Goal: Task Accomplishment & Management: Manage account settings

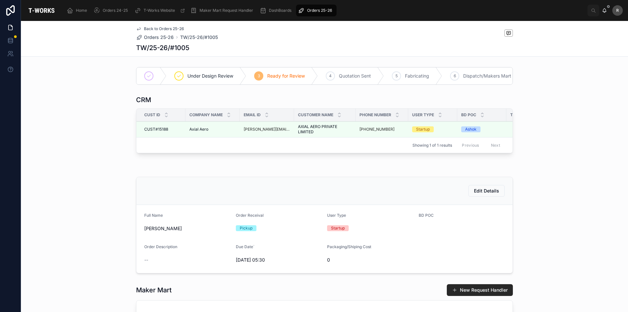
drag, startPoint x: 338, startPoint y: 107, endPoint x: 331, endPoint y: 108, distance: 6.9
click at [139, 29] on icon at bounding box center [138, 28] width 5 height 5
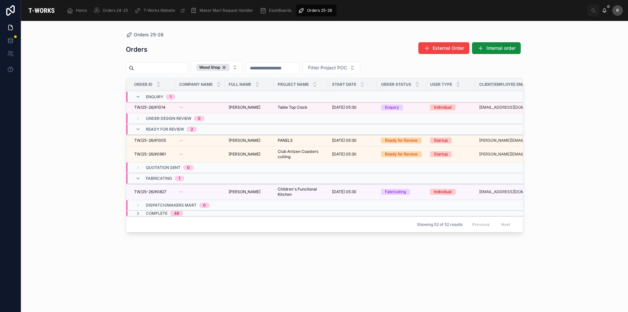
click at [164, 105] on span "TW/25-26/#1014" at bounding box center [149, 107] width 31 height 5
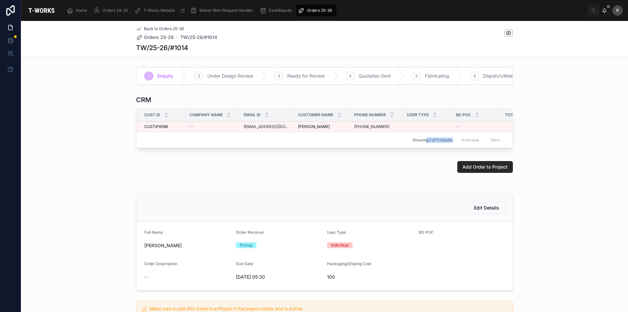
drag, startPoint x: 425, startPoint y: 151, endPoint x: 453, endPoint y: 152, distance: 27.8
click at [453, 147] on div "Showing 1 of 1 results Previous Next" at bounding box center [324, 140] width 376 height 16
click at [371, 175] on div "Add Order to Project" at bounding box center [324, 166] width 607 height 17
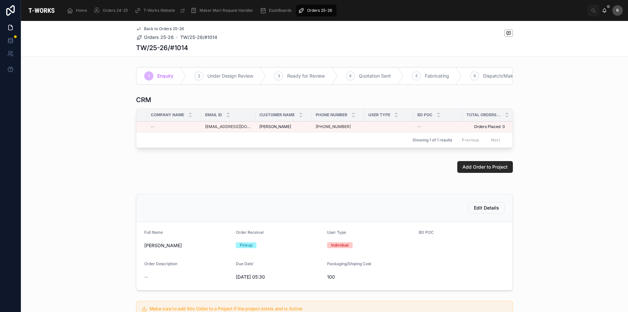
scroll to position [130, 0]
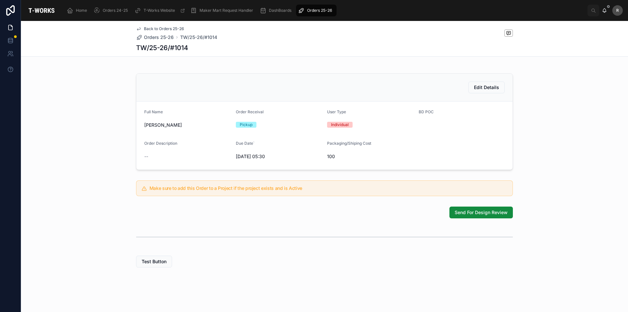
click at [485, 215] on span "Send For Design Review" at bounding box center [480, 212] width 53 height 7
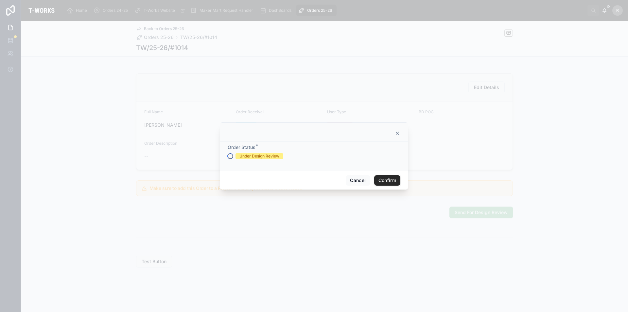
click at [230, 155] on button "Under Design Review" at bounding box center [230, 155] width 5 height 5
click at [381, 180] on button "Confirm" at bounding box center [387, 180] width 26 height 10
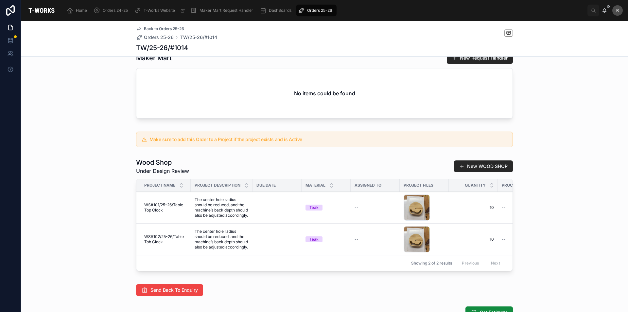
scroll to position [294, 0]
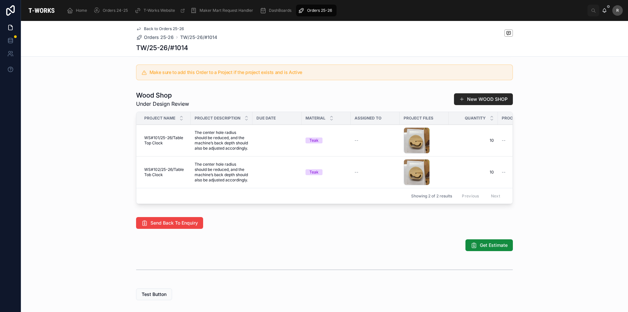
click at [0, 0] on span "Add Files" at bounding box center [0, 0] width 0 height 0
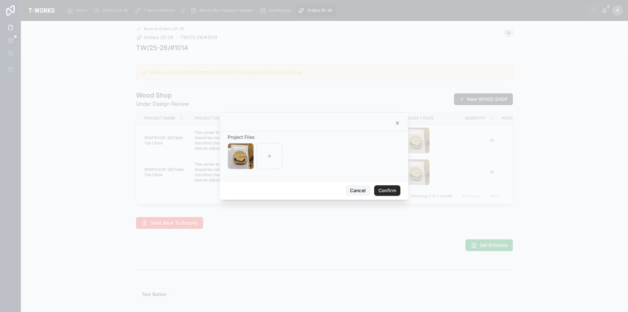
click at [353, 188] on button "Cancel" at bounding box center [358, 190] width 24 height 10
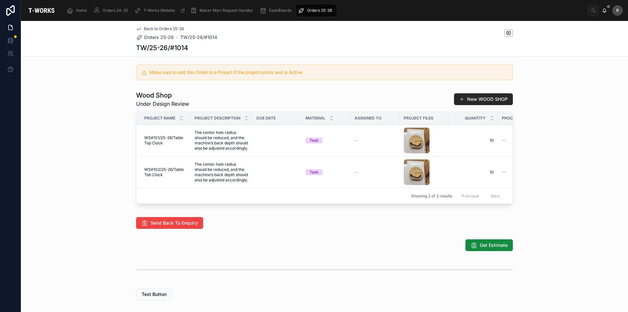
drag, startPoint x: 86, startPoint y: 243, endPoint x: 89, endPoint y: 241, distance: 3.7
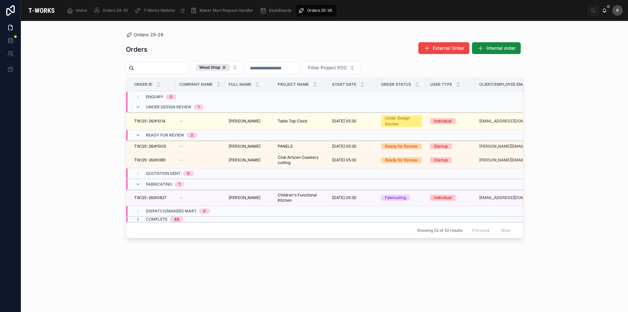
click at [161, 124] on td "TW/25-26/#1014 TW/25-26/#1014" at bounding box center [150, 120] width 49 height 17
click at [162, 122] on span "TW/25-26/#1014" at bounding box center [149, 120] width 31 height 5
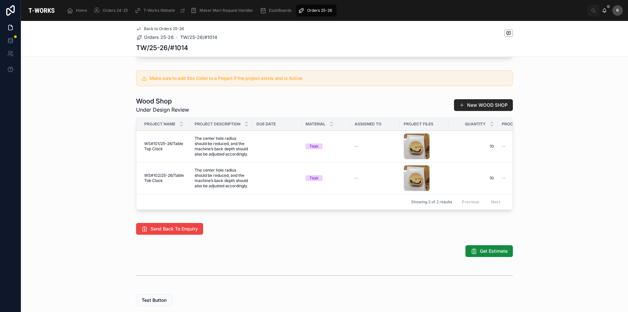
scroll to position [178, 0]
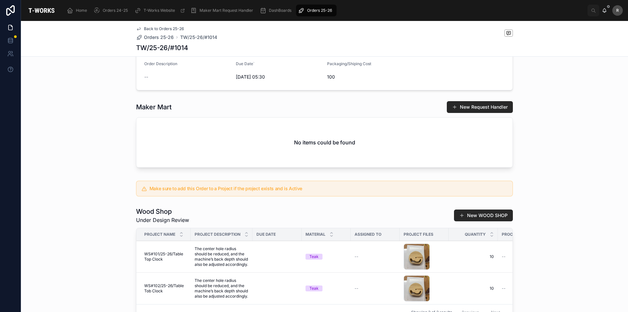
drag, startPoint x: 343, startPoint y: 222, endPoint x: 348, endPoint y: 216, distance: 7.5
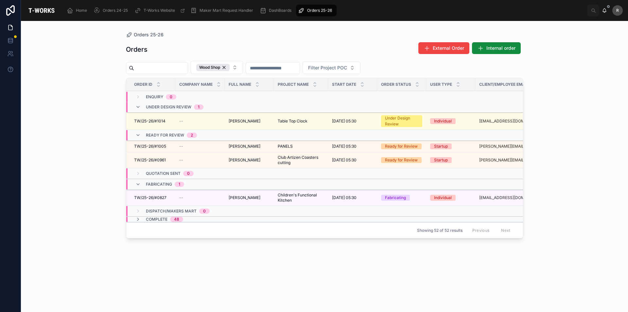
click at [153, 145] on span "TW/25-26/#1005" at bounding box center [150, 146] width 32 height 5
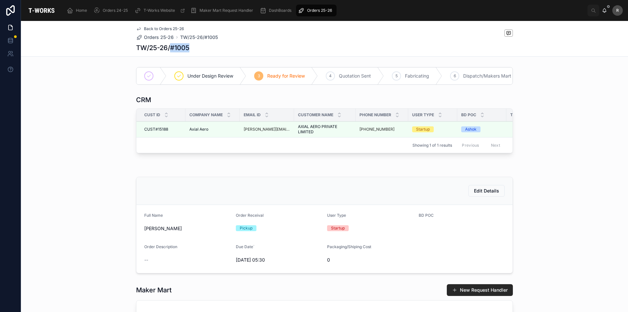
drag, startPoint x: 167, startPoint y: 48, endPoint x: 198, endPoint y: 47, distance: 30.4
click at [198, 47] on div "TW/25-26/#1005" at bounding box center [324, 47] width 377 height 9
copy h1 "#1005"
click at [65, 146] on div "CRM Cust ID Company Name Email ID Customer Name Phone Number User Type BD POC T…" at bounding box center [324, 126] width 607 height 66
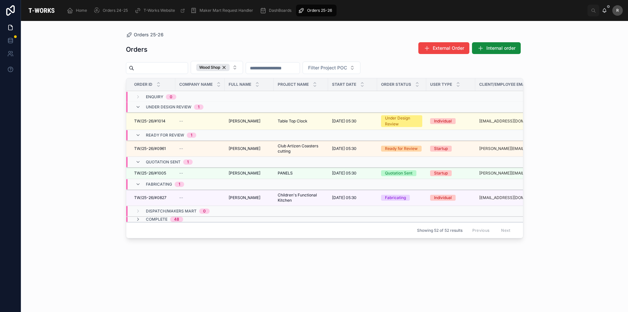
click at [264, 125] on td "[PERSON_NAME] [PERSON_NAME]" at bounding box center [249, 120] width 49 height 17
click at [286, 118] on span "Table Top Clock" at bounding box center [293, 120] width 30 height 5
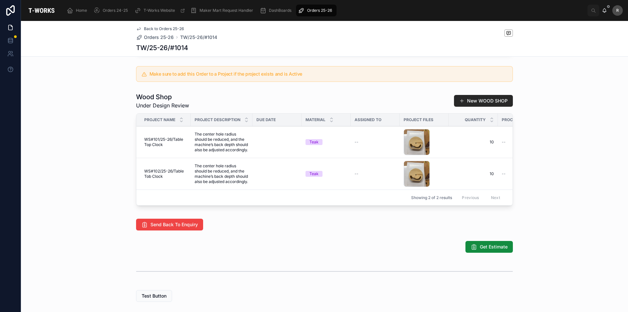
scroll to position [341, 0]
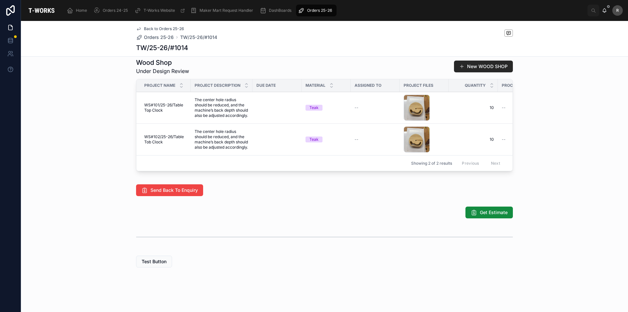
click at [0, 0] on span "Remove Part" at bounding box center [0, 0] width 0 height 0
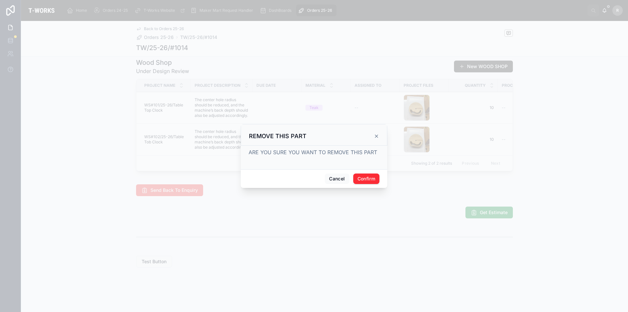
click at [376, 137] on icon at bounding box center [376, 135] width 5 height 5
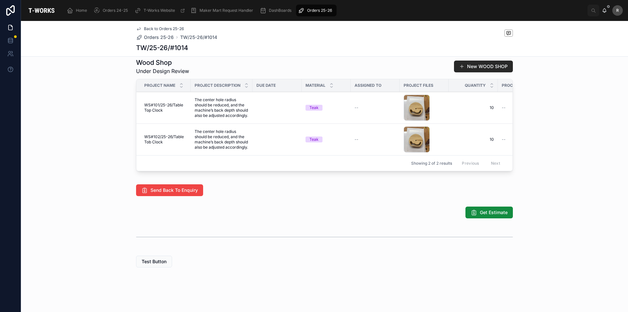
click at [545, 133] on div "Wood Shop Under Design Review New WOOD SHOP Project Name Project Description Du…" at bounding box center [324, 115] width 607 height 121
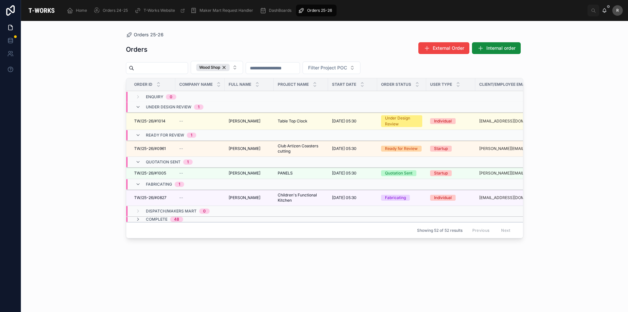
click at [141, 172] on span "TW/25-26/#1005" at bounding box center [150, 172] width 32 height 5
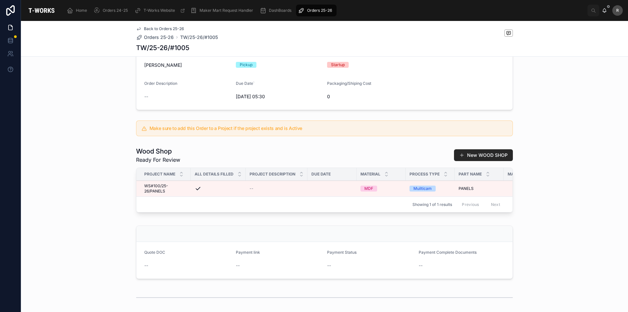
scroll to position [152, 0]
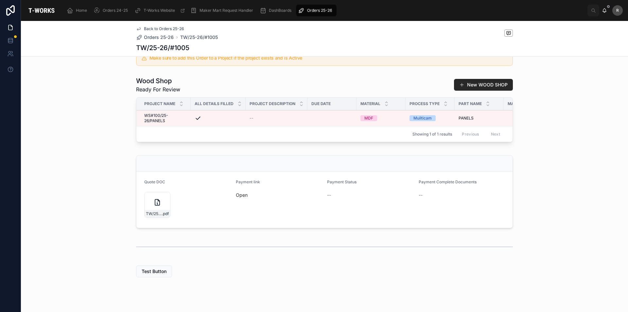
click at [154, 206] on icon at bounding box center [157, 202] width 8 height 8
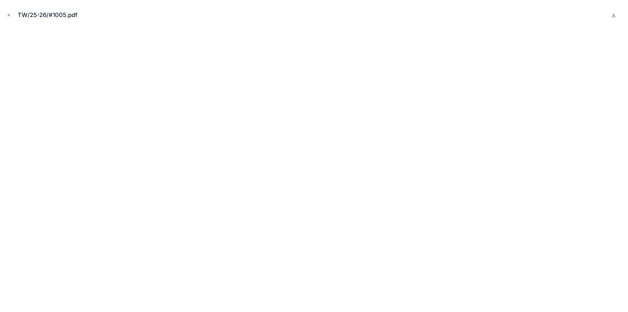
click at [9, 16] on icon "Close modal" at bounding box center [9, 15] width 5 height 5
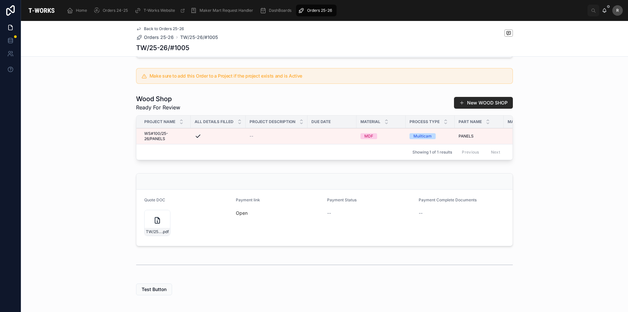
scroll to position [119, 0]
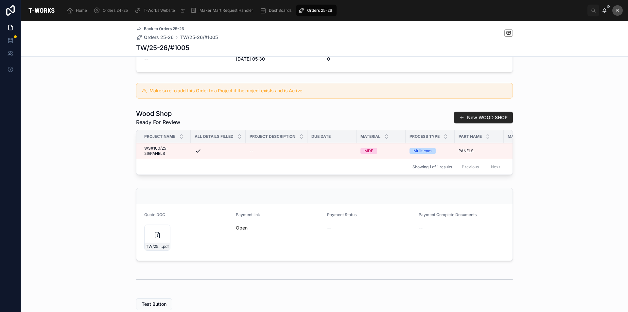
drag, startPoint x: 118, startPoint y: 135, endPoint x: 110, endPoint y: 134, distance: 8.0
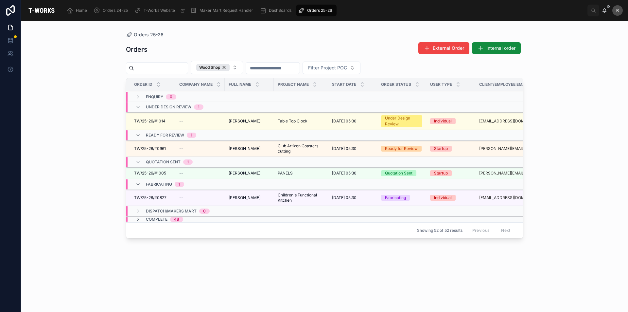
click at [149, 171] on span "TW/25-26/#1005" at bounding box center [150, 172] width 32 height 5
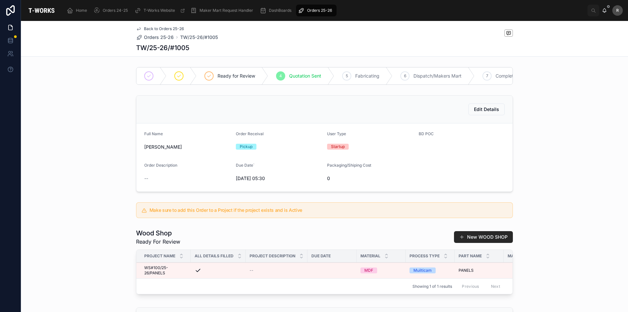
click at [104, 188] on div "Edit Details Full Name [PERSON_NAME] Order Receival Pickup User Type Startup BD…" at bounding box center [324, 144] width 607 height 102
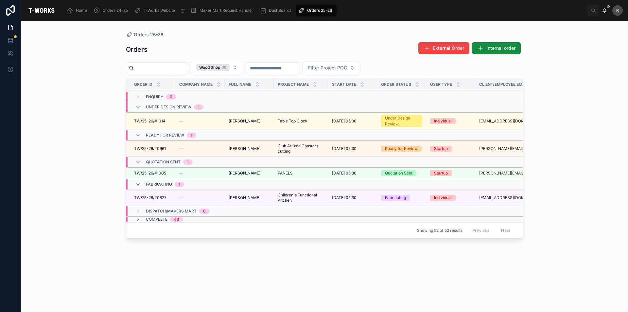
click at [280, 287] on div "Orders External Order Internal order Wood Shop Filter Project POC Order ID Comp…" at bounding box center [324, 171] width 397 height 266
click at [145, 173] on span "TW/25-26/#1005" at bounding box center [150, 172] width 32 height 5
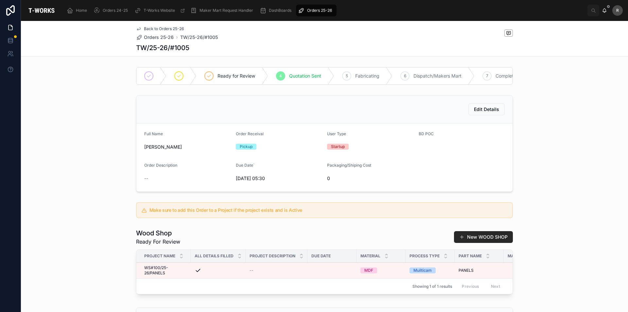
drag, startPoint x: 301, startPoint y: 203, endPoint x: 304, endPoint y: 200, distance: 3.9
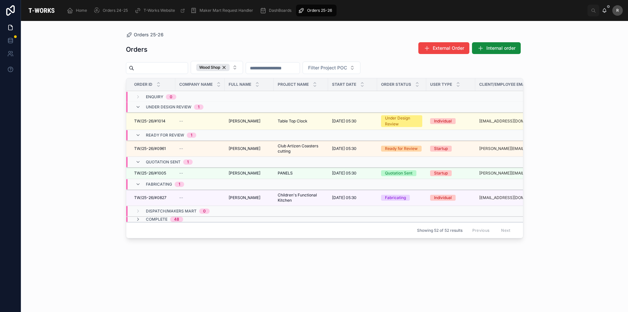
click at [156, 172] on span "TW/25-26/#1005" at bounding box center [150, 172] width 32 height 5
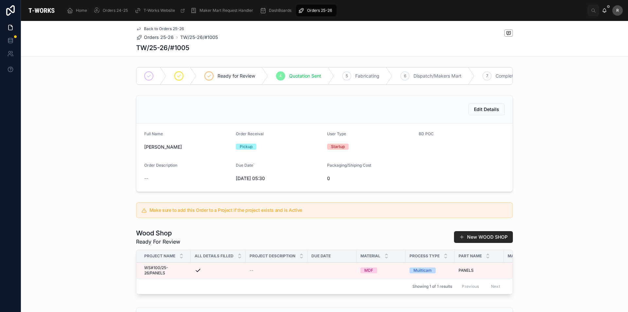
drag, startPoint x: 325, startPoint y: 209, endPoint x: 329, endPoint y: 199, distance: 10.3
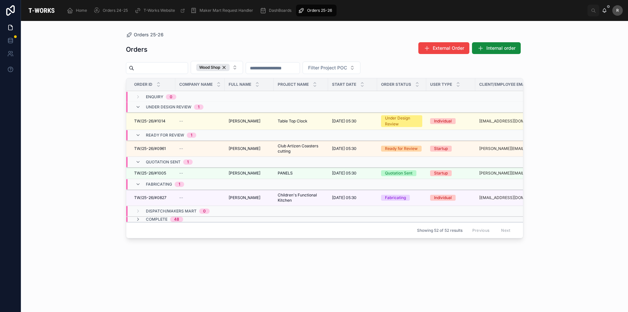
click at [149, 122] on span "TW/25-26/#1014" at bounding box center [149, 120] width 31 height 5
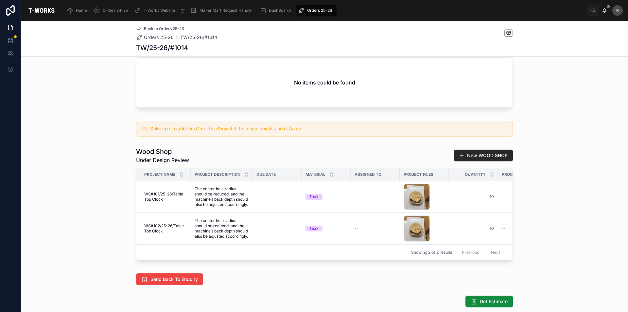
scroll to position [252, 0]
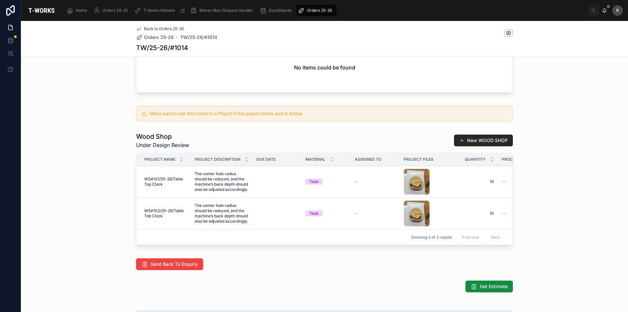
click at [0, 0] on span "Remove Part" at bounding box center [0, 0] width 0 height 0
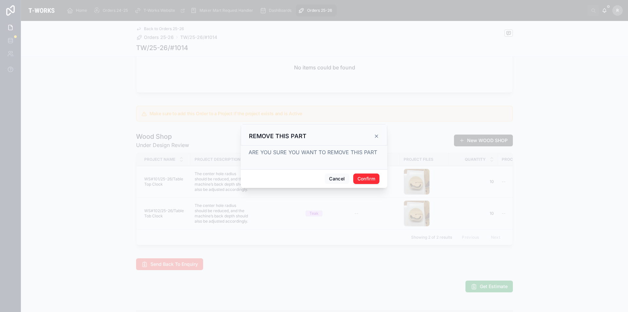
click at [371, 179] on button "Confirm" at bounding box center [366, 178] width 26 height 10
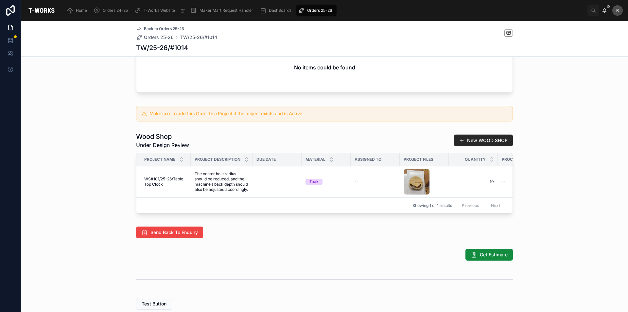
click at [0, 0] on span "Add Files" at bounding box center [0, 0] width 0 height 0
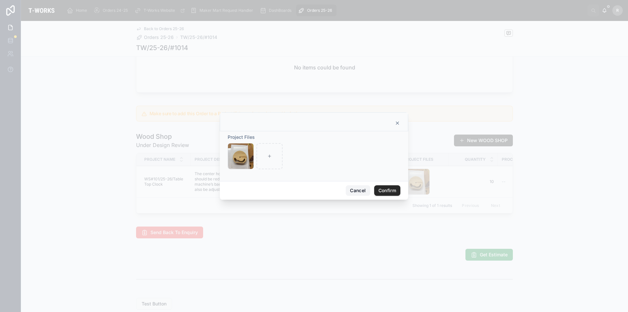
click at [352, 190] on button "Cancel" at bounding box center [358, 190] width 24 height 10
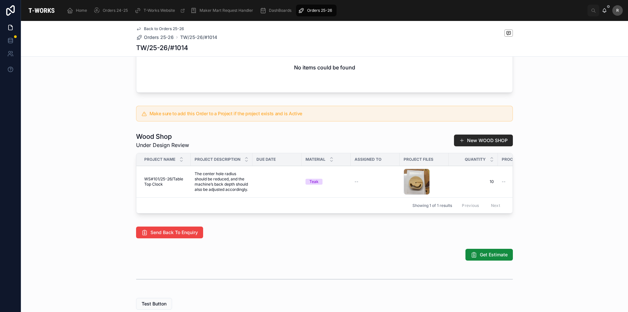
click at [0, 0] on div "Add Files Remove Part" at bounding box center [0, 0] width 0 height 0
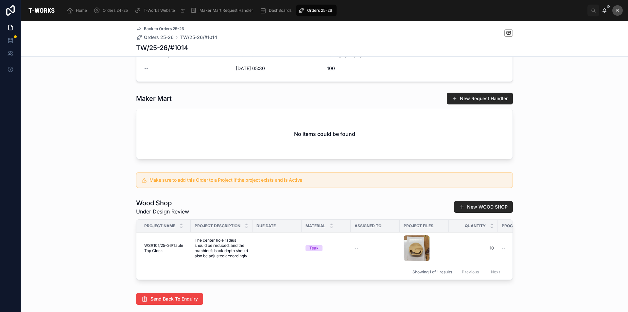
scroll to position [196, 0]
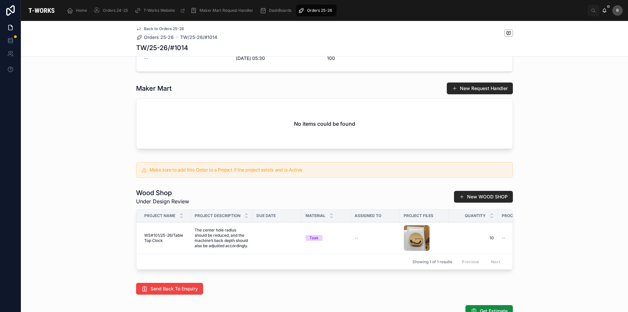
drag, startPoint x: 272, startPoint y: 285, endPoint x: 275, endPoint y: 285, distance: 3.3
click at [275, 275] on div "Wood Shop Under Design Review New WOOD SHOP Project Name Project Description Du…" at bounding box center [324, 229] width 607 height 89
drag, startPoint x: 276, startPoint y: 284, endPoint x: 336, endPoint y: 282, distance: 60.8
click at [336, 275] on div "Wood Shop Under Design Review New WOOD SHOP Project Name Project Description Du…" at bounding box center [324, 229] width 607 height 89
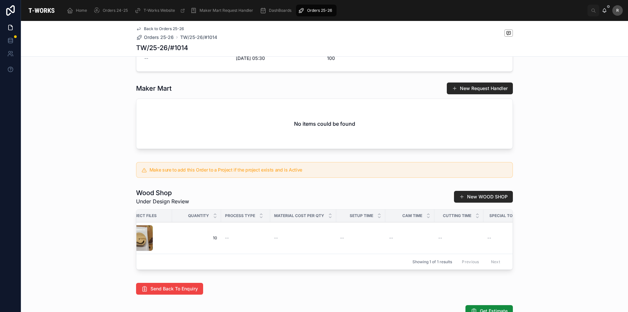
scroll to position [0, 476]
click at [236, 254] on td "--" at bounding box center [259, 238] width 49 height 32
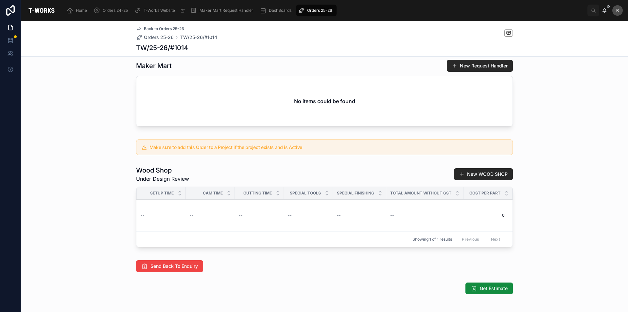
scroll to position [294, 0]
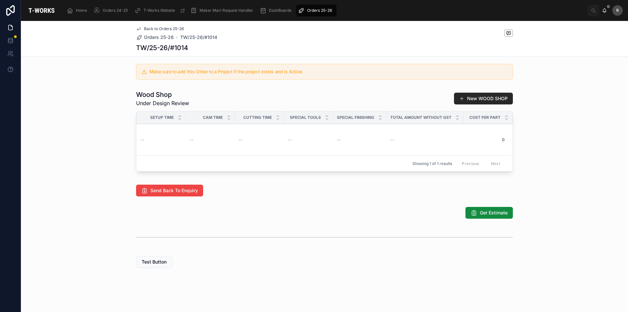
click at [177, 194] on span "Send Back To Enquiry" at bounding box center [173, 190] width 47 height 7
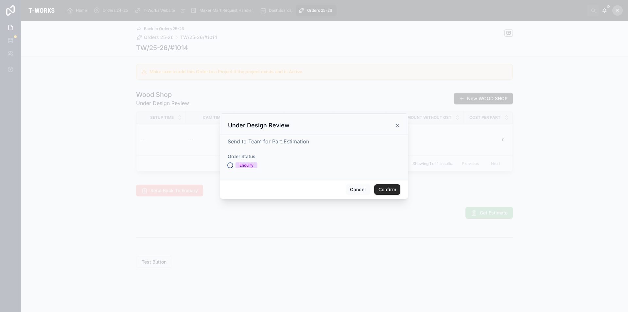
click at [230, 163] on button "Enquiry" at bounding box center [230, 164] width 5 height 5
click at [396, 193] on button "Confirm" at bounding box center [387, 189] width 26 height 10
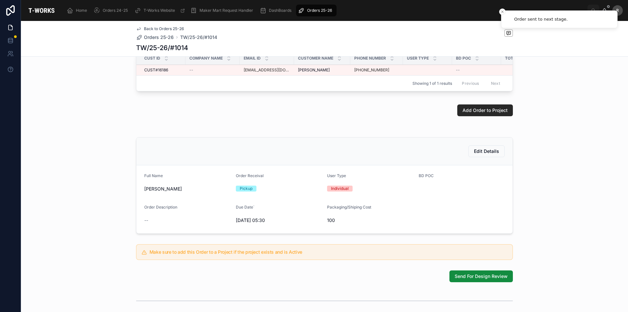
scroll to position [0, 0]
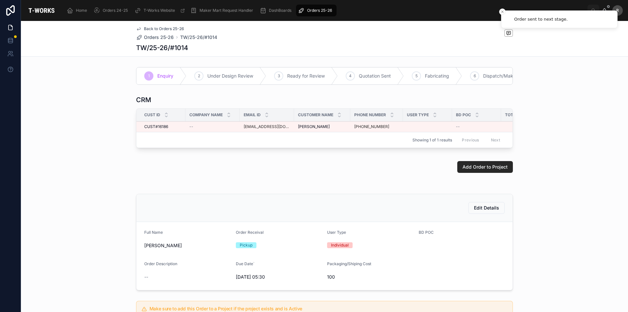
click at [484, 170] on span "Add Order to Project" at bounding box center [484, 166] width 45 height 7
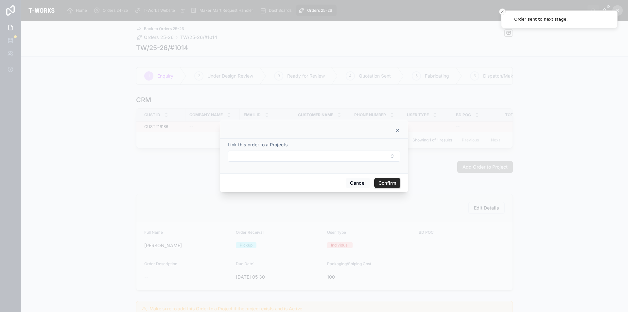
click at [375, 158] on button "Select Button" at bounding box center [314, 155] width 173 height 11
drag, startPoint x: 364, startPoint y: 177, endPoint x: 362, endPoint y: 184, distance: 7.5
click at [364, 177] on div "Cancel Confirm" at bounding box center [314, 182] width 188 height 19
click at [362, 184] on button "Cancel" at bounding box center [358, 183] width 24 height 10
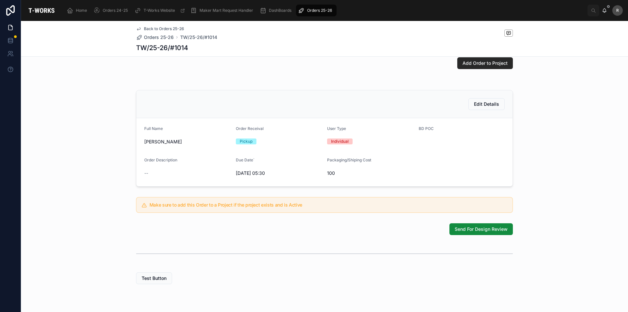
scroll to position [130, 0]
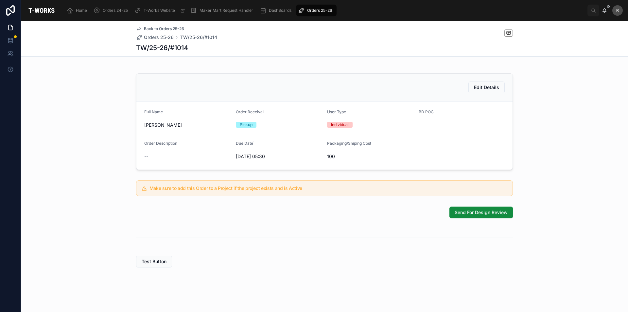
click at [489, 213] on span "Send For Design Review" at bounding box center [480, 212] width 53 height 7
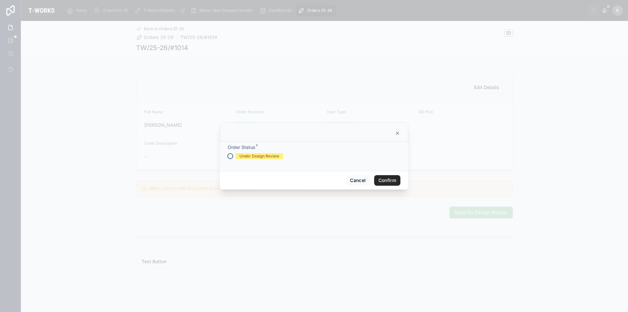
click at [232, 156] on button "Under Design Review" at bounding box center [230, 155] width 5 height 5
click at [386, 180] on button "Confirm" at bounding box center [387, 180] width 26 height 10
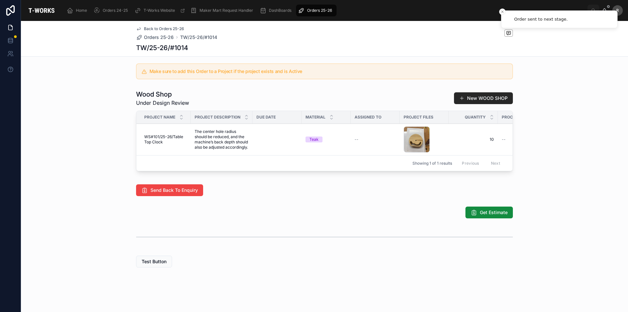
scroll to position [309, 0]
click at [0, 0] on span "Add Files" at bounding box center [0, 0] width 0 height 0
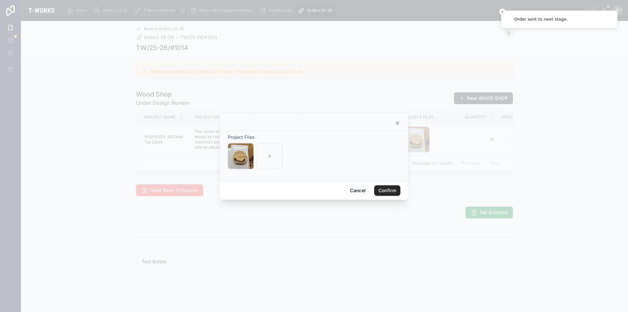
click at [396, 123] on icon at bounding box center [397, 122] width 5 height 5
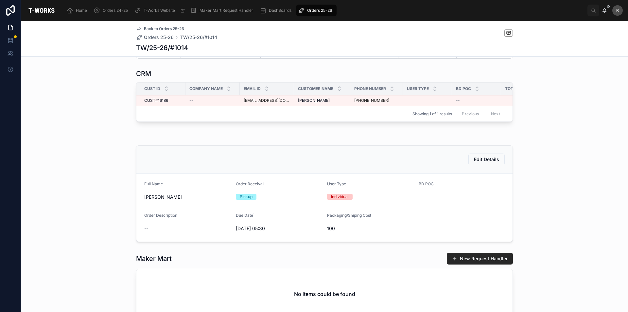
scroll to position [0, 0]
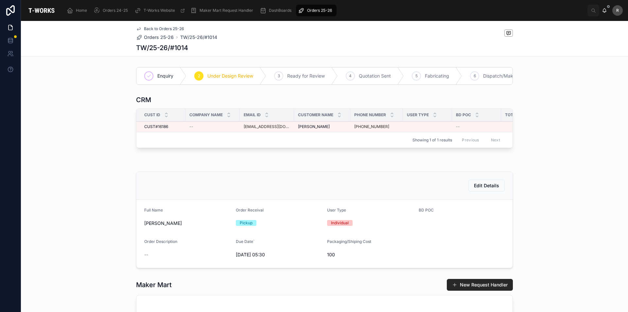
click at [487, 189] on span "Edit Details" at bounding box center [486, 185] width 25 height 7
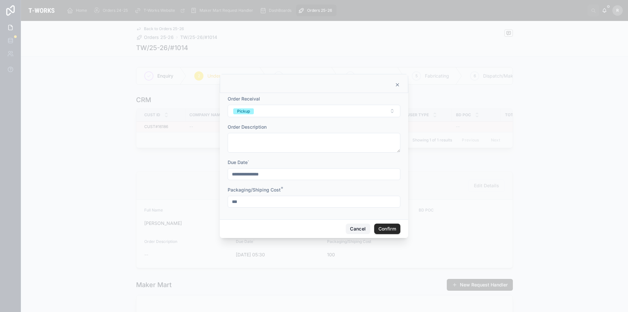
click at [355, 226] on button "Cancel" at bounding box center [358, 228] width 24 height 10
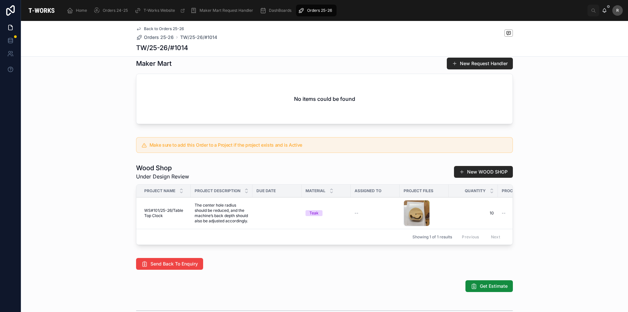
scroll to position [294, 0]
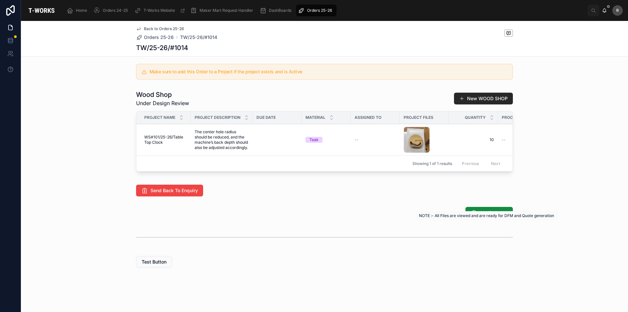
click at [490, 216] on span "Get Estimate" at bounding box center [494, 212] width 28 height 7
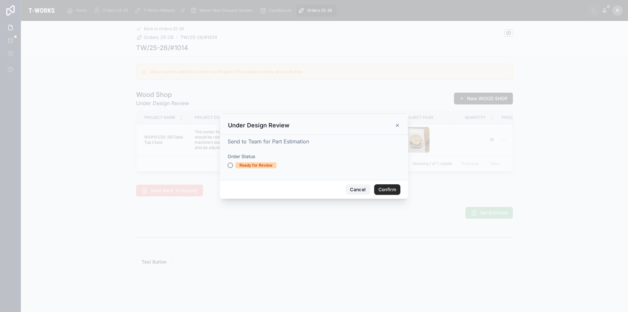
click at [362, 188] on button "Cancel" at bounding box center [358, 189] width 24 height 10
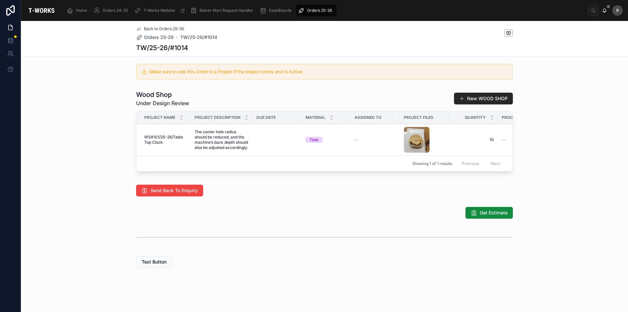
click at [488, 218] on button "Get Estimate" at bounding box center [488, 213] width 47 height 12
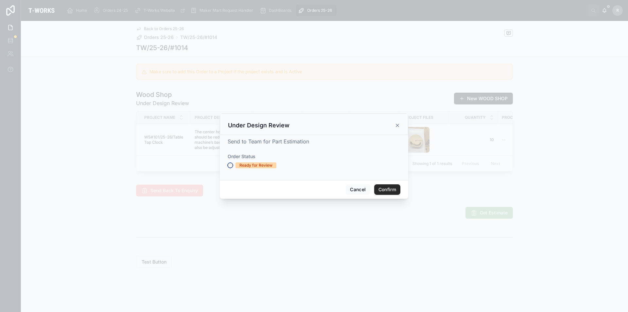
click at [231, 164] on button "Ready for Review" at bounding box center [230, 164] width 5 height 5
click at [392, 185] on button "Confirm" at bounding box center [387, 189] width 26 height 10
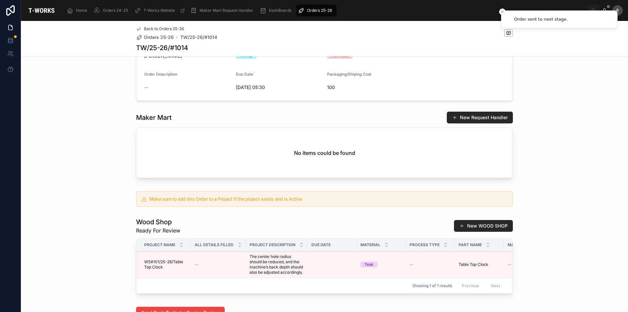
scroll to position [254, 0]
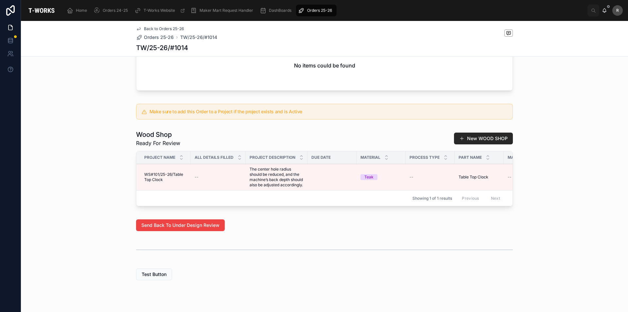
click at [0, 0] on button "Edit Details" at bounding box center [0, 0] width 0 height 0
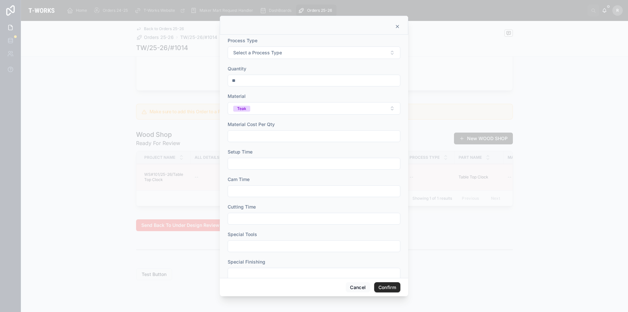
click at [296, 50] on button "Select a Process Type" at bounding box center [314, 52] width 173 height 12
click at [285, 80] on div "Muilticam" at bounding box center [282, 79] width 18 height 6
click at [280, 137] on input "text" at bounding box center [314, 135] width 172 height 9
type input "*"
click at [273, 159] on input "text" at bounding box center [314, 163] width 172 height 9
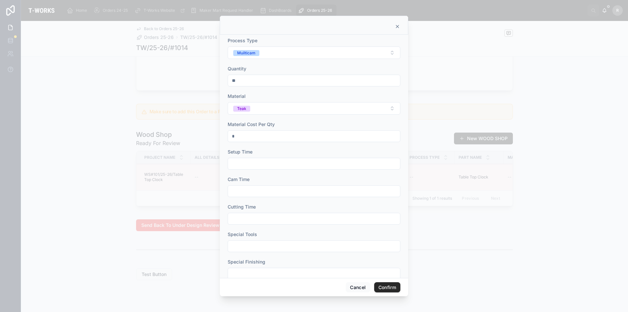
type input "****"
click at [253, 193] on input "text" at bounding box center [314, 190] width 172 height 9
type input "****"
click at [255, 219] on input "text" at bounding box center [314, 218] width 172 height 9
type input "*****"
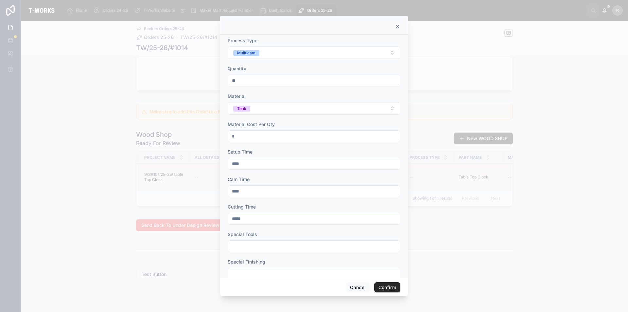
click at [301, 244] on input "text" at bounding box center [314, 245] width 172 height 9
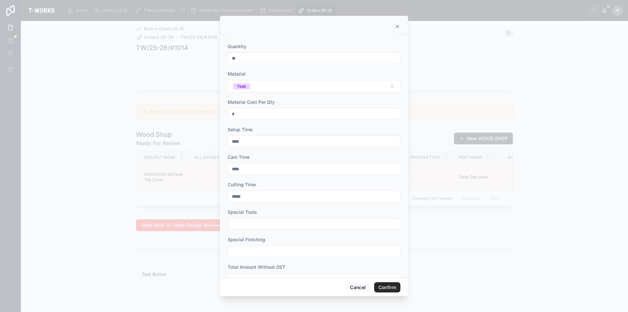
scroll to position [33, 0]
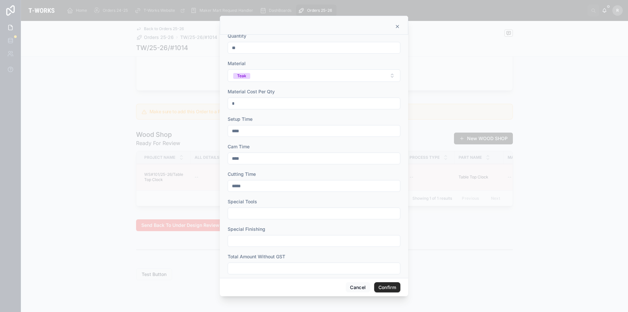
type input "*"
drag, startPoint x: 243, startPoint y: 213, endPoint x: 227, endPoint y: 213, distance: 15.7
click at [236, 215] on input "*" at bounding box center [314, 213] width 172 height 9
type input "*"
click at [262, 242] on input "text" at bounding box center [314, 240] width 172 height 9
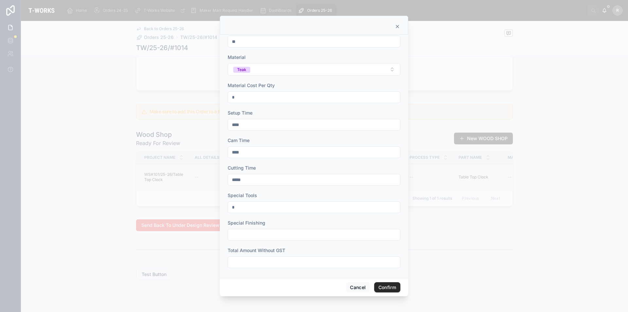
scroll to position [41, 0]
click at [251, 233] on input "text" at bounding box center [314, 232] width 172 height 9
type input "****"
drag, startPoint x: 244, startPoint y: 231, endPoint x: 193, endPoint y: 228, distance: 51.1
click at [190, 231] on div "Process Type Muilticam Quantity ** Material Teak Material Cost Per Qty * Setup …" at bounding box center [314, 156] width 628 height 312
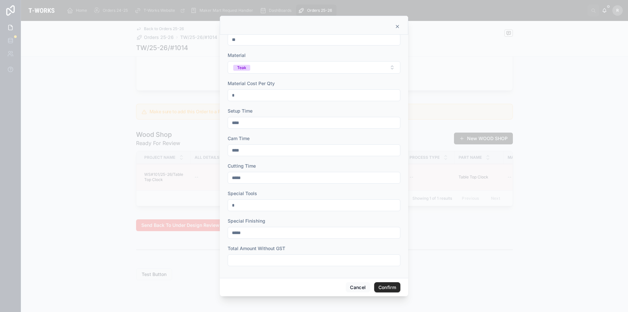
type input "*****"
click at [279, 261] on input "text" at bounding box center [314, 259] width 172 height 9
type input "********"
click at [394, 286] on button "Confirm" at bounding box center [387, 287] width 26 height 10
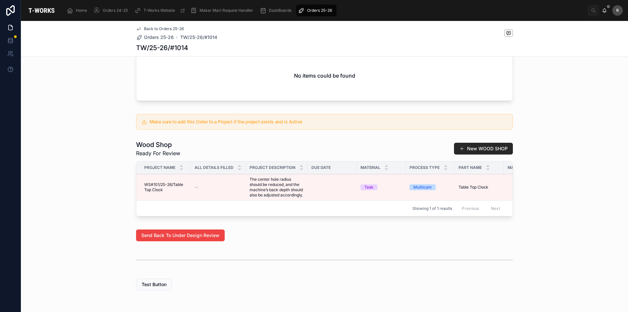
scroll to position [287, 0]
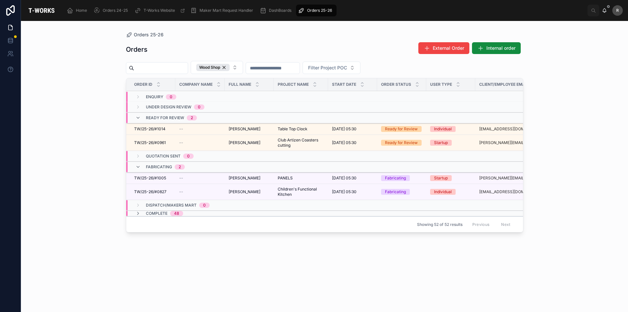
click at [163, 129] on span "TW/25-26/#1014" at bounding box center [149, 128] width 31 height 5
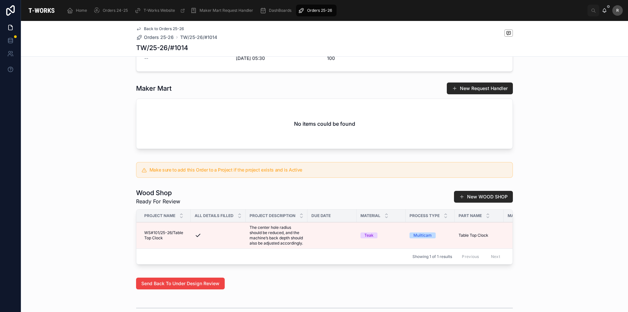
scroll to position [287, 0]
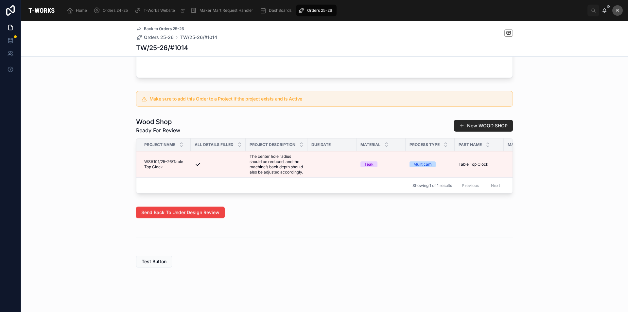
click at [0, 0] on span "Edit Details" at bounding box center [0, 0] width 0 height 0
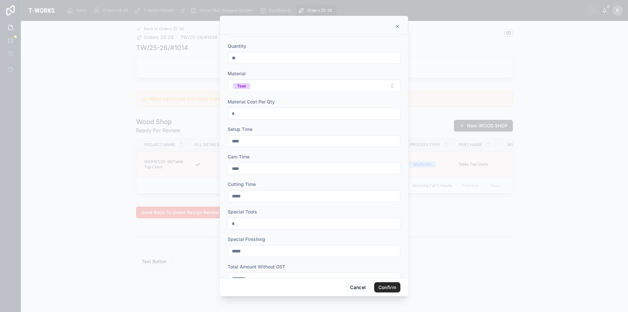
scroll to position [41, 0]
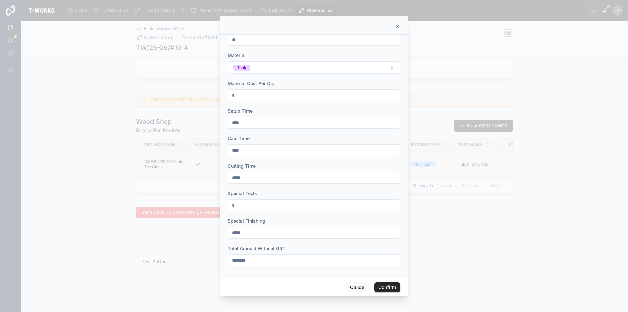
click at [236, 260] on input "********" at bounding box center [314, 259] width 172 height 9
click at [354, 291] on button "Cancel" at bounding box center [358, 287] width 24 height 10
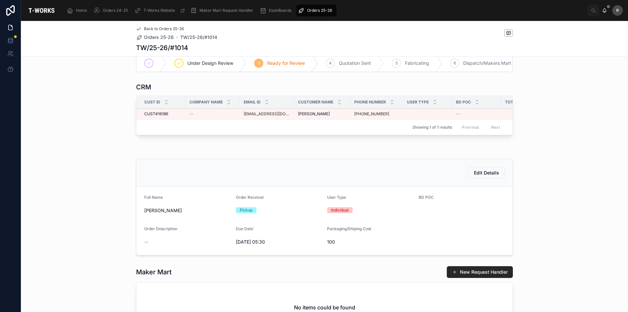
scroll to position [0, 0]
